Goal: Transaction & Acquisition: Purchase product/service

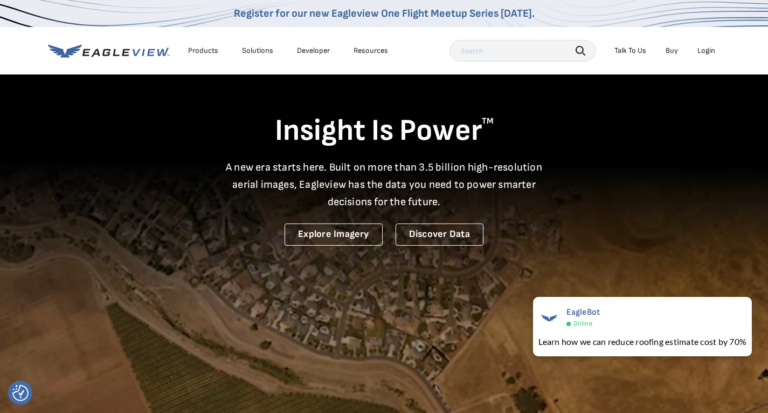
click at [704, 51] on div "Login" at bounding box center [707, 51] width 18 height 10
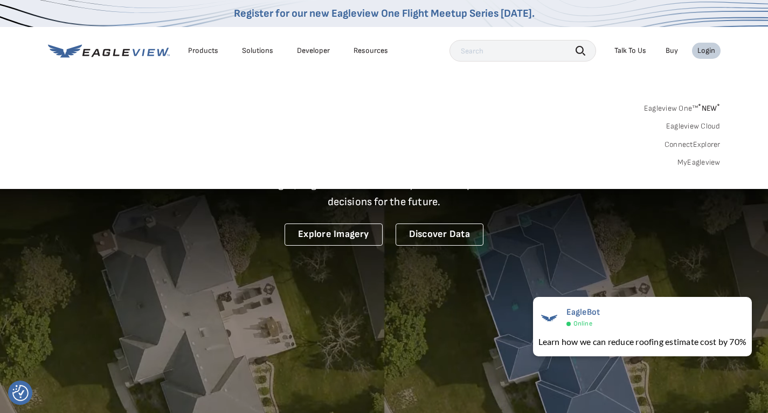
click at [693, 166] on link "MyEagleview" at bounding box center [699, 162] width 43 height 10
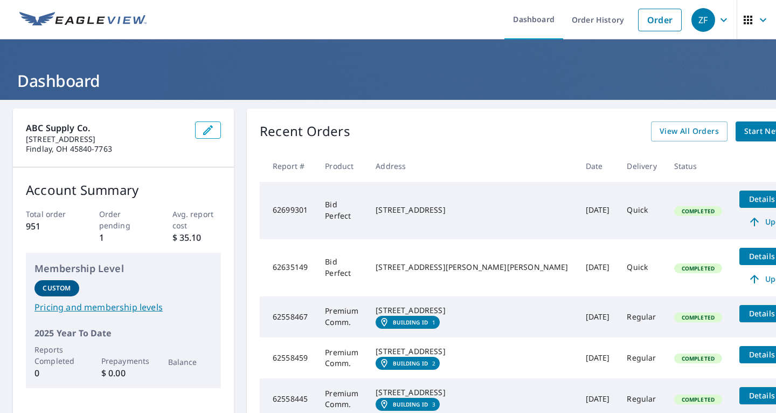
click at [745, 133] on span "Start New Order" at bounding box center [776, 131] width 63 height 13
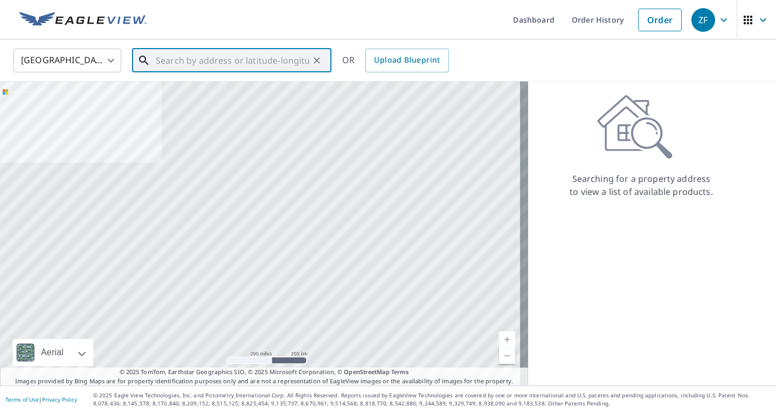
click at [167, 64] on input "text" at bounding box center [233, 60] width 154 height 30
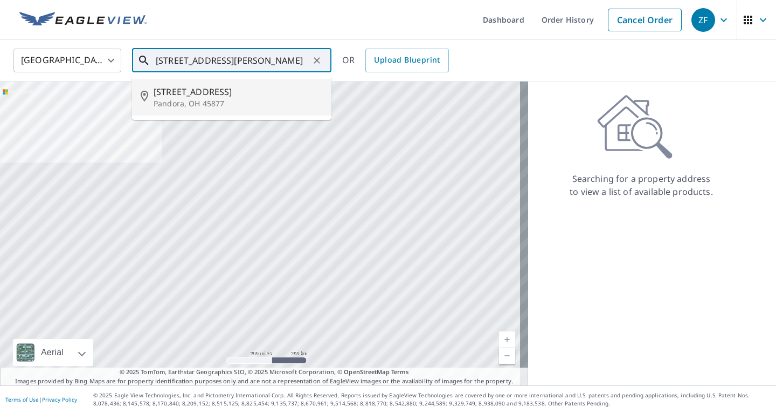
click at [156, 98] on p "Pandora, OH 45877" at bounding box center [238, 103] width 169 height 11
type input "15425 Road 5n Pandora, OH 45877"
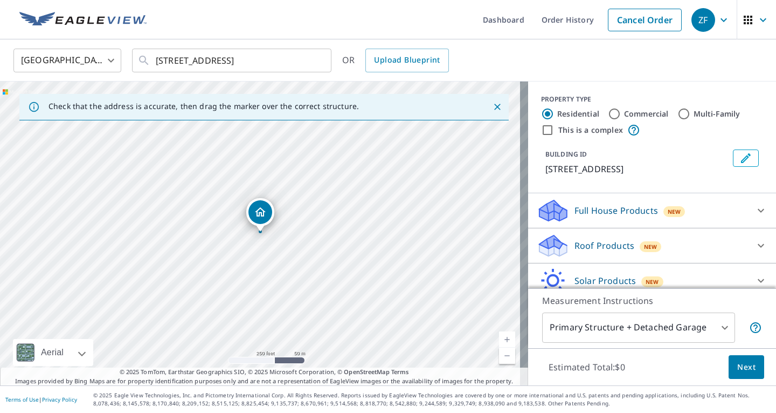
scroll to position [45, 0]
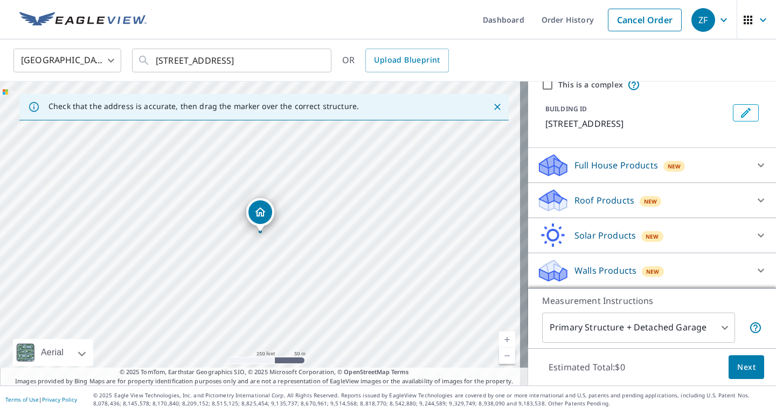
click at [755, 162] on icon at bounding box center [761, 165] width 13 height 13
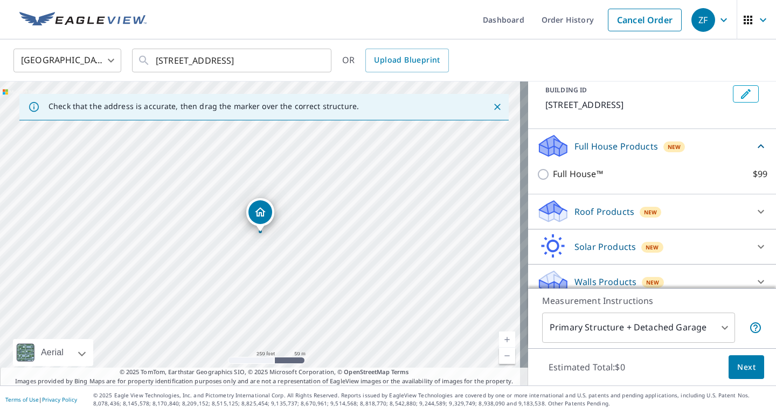
scroll to position [63, 0]
click at [755, 215] on icon at bounding box center [761, 213] width 13 height 13
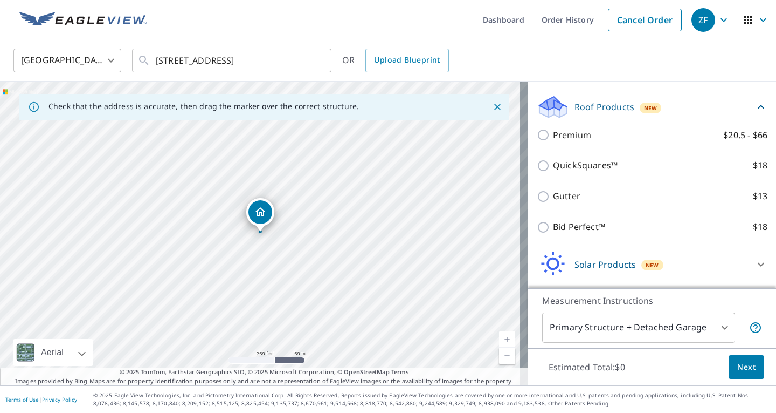
scroll to position [170, 0]
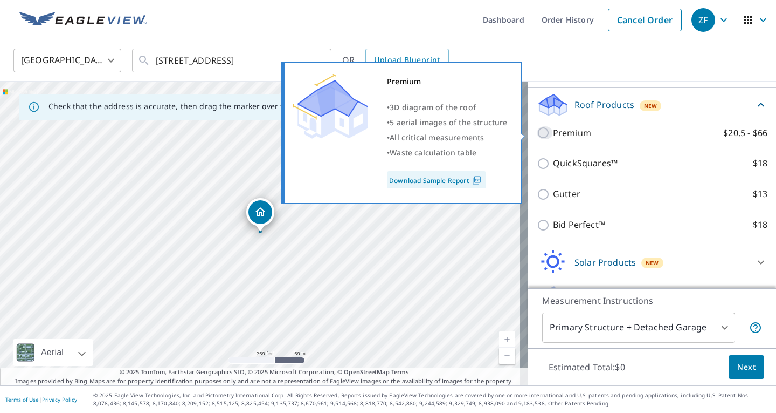
click at [537, 130] on input "Premium $20.5 - $66" at bounding box center [545, 132] width 16 height 13
checkbox input "true"
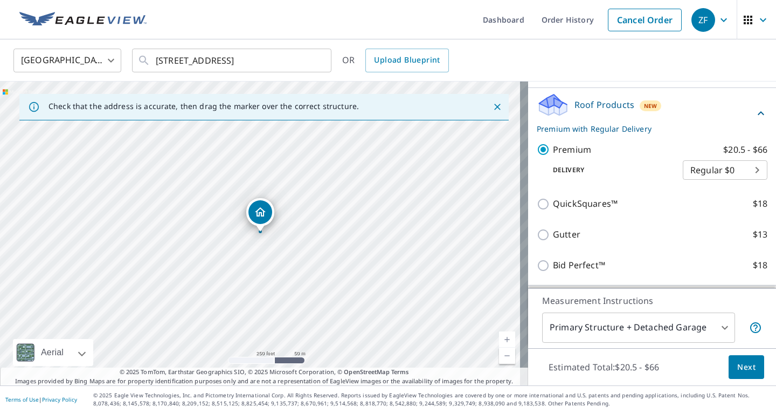
scroll to position [184, 0]
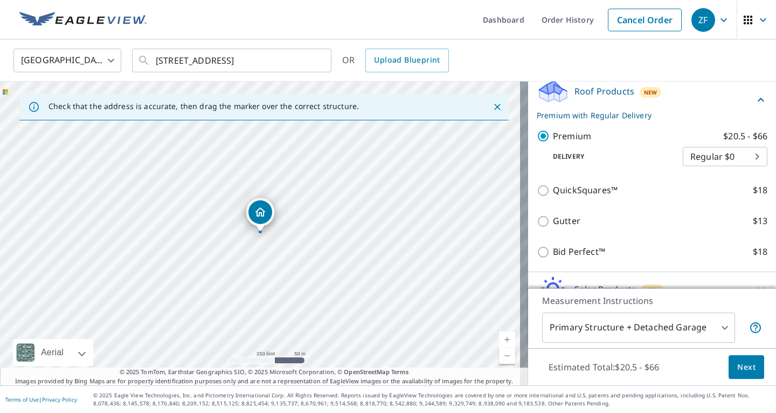
click at [740, 369] on span "Next" at bounding box center [747, 366] width 18 height 13
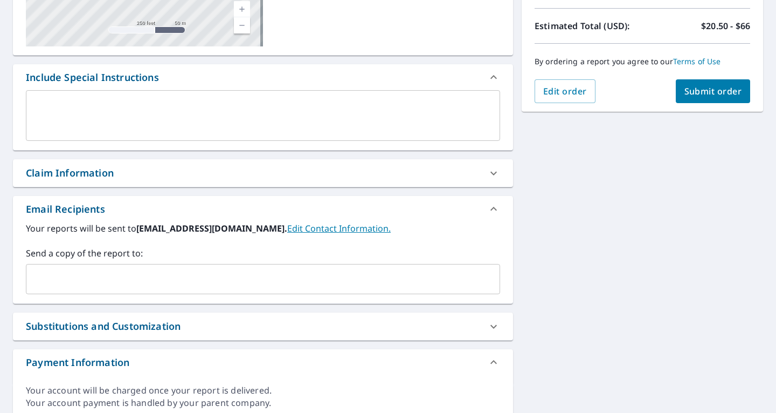
scroll to position [270, 0]
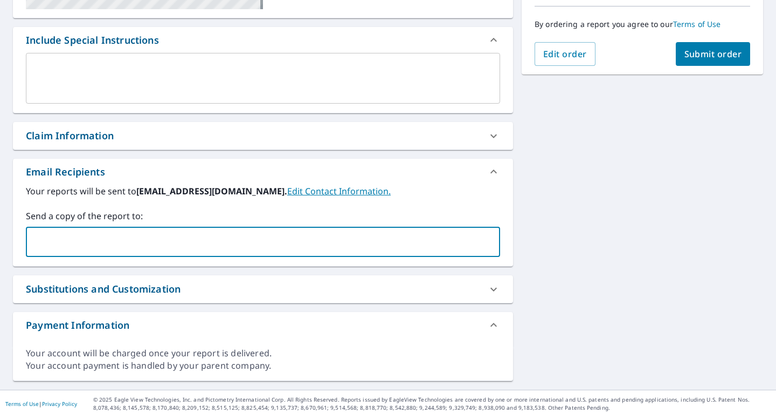
click at [178, 238] on input "text" at bounding box center [255, 241] width 449 height 20
type input "j"
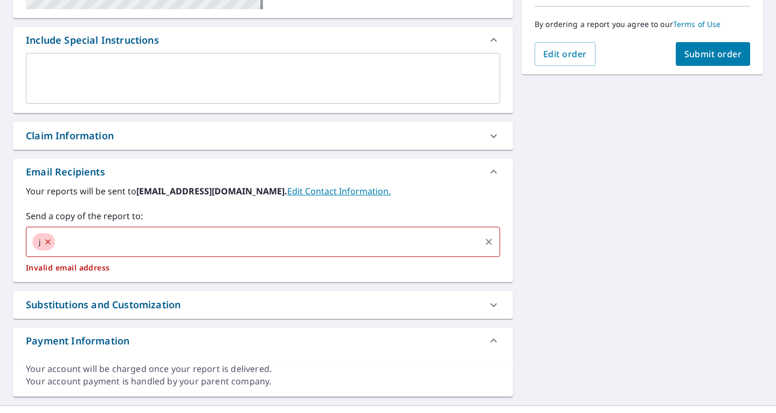
click at [51, 241] on icon at bounding box center [48, 242] width 9 height 12
checkbox input "true"
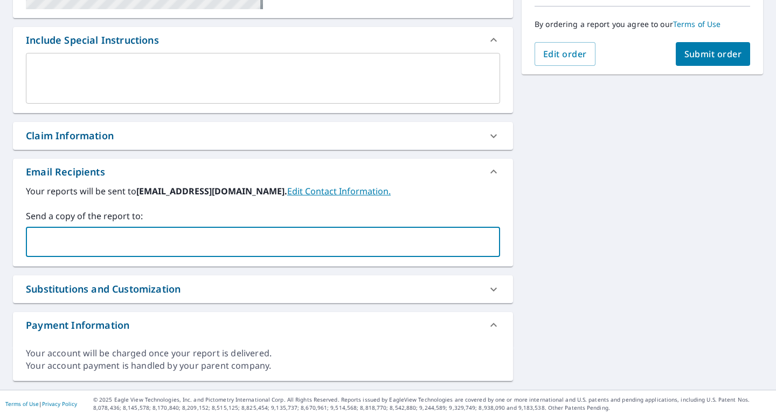
paste input "Jon.kreiser@hotmail.com"
type input "Jon.kreiser@hotmail.com"
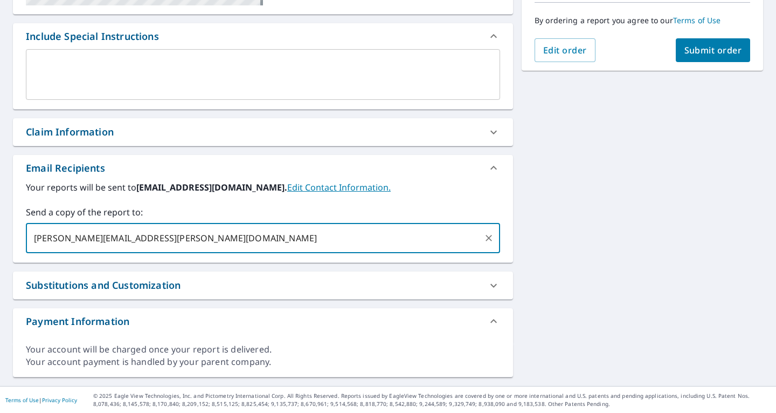
scroll to position [274, 0]
checkbox input "true"
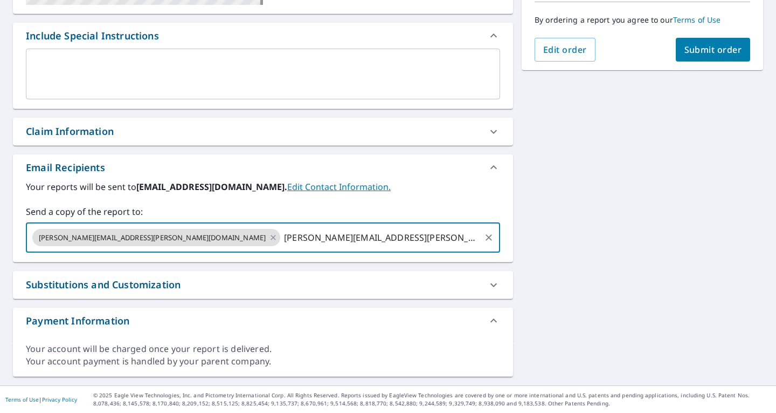
type input "[PERSON_NAME][EMAIL_ADDRESS][PERSON_NAME][DOMAIN_NAME]"
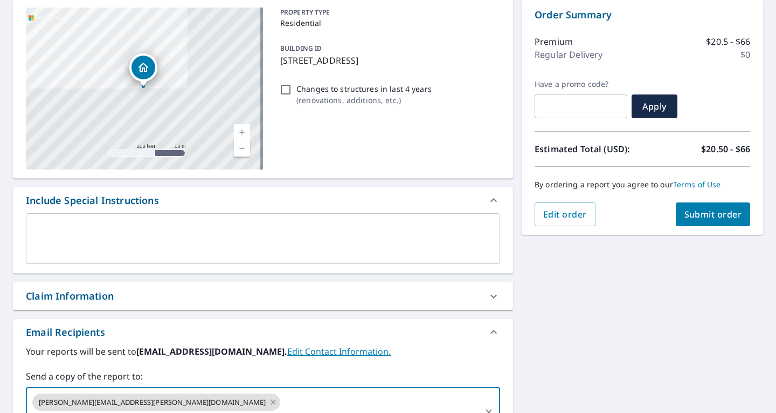
scroll to position [166, 0]
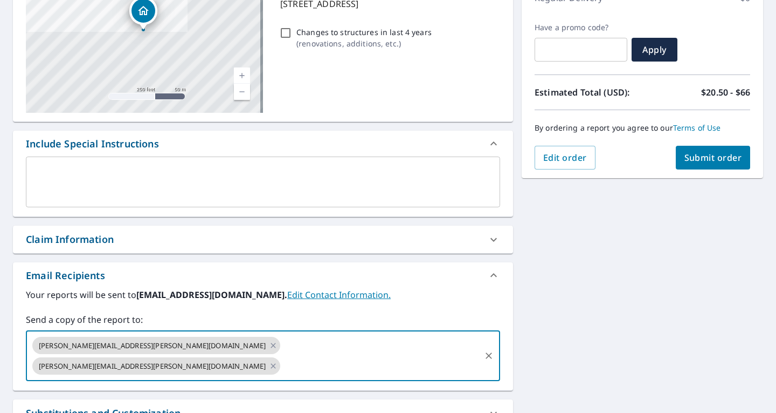
click at [710, 158] on span "Submit order" at bounding box center [714, 158] width 58 height 12
checkbox input "true"
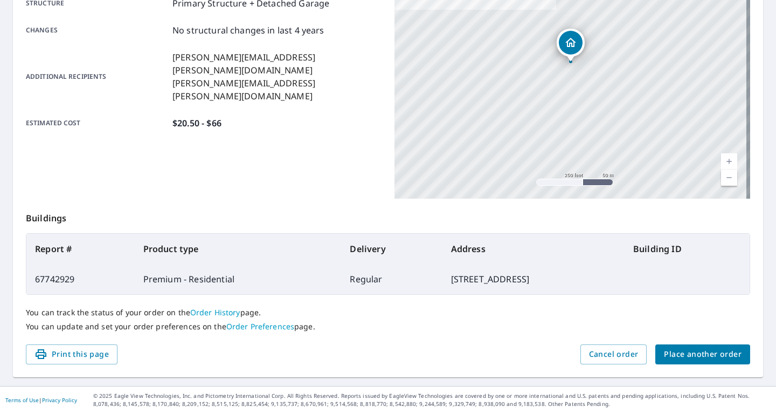
scroll to position [222, 0]
click at [95, 355] on span "Print this page" at bounding box center [72, 353] width 74 height 13
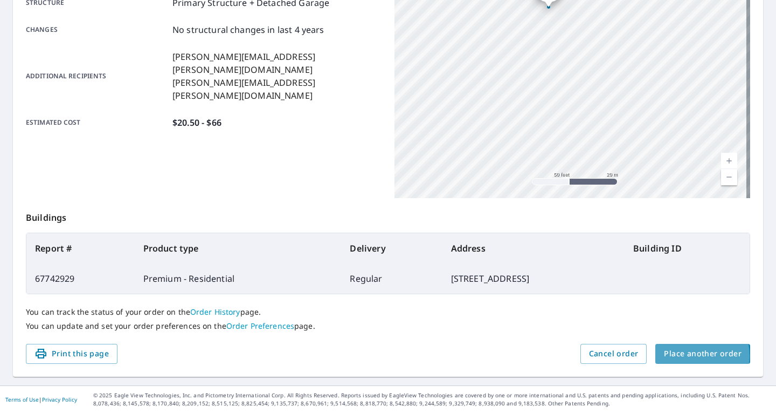
click at [675, 355] on span "Place another order" at bounding box center [703, 353] width 78 height 13
